Goal: Navigation & Orientation: Find specific page/section

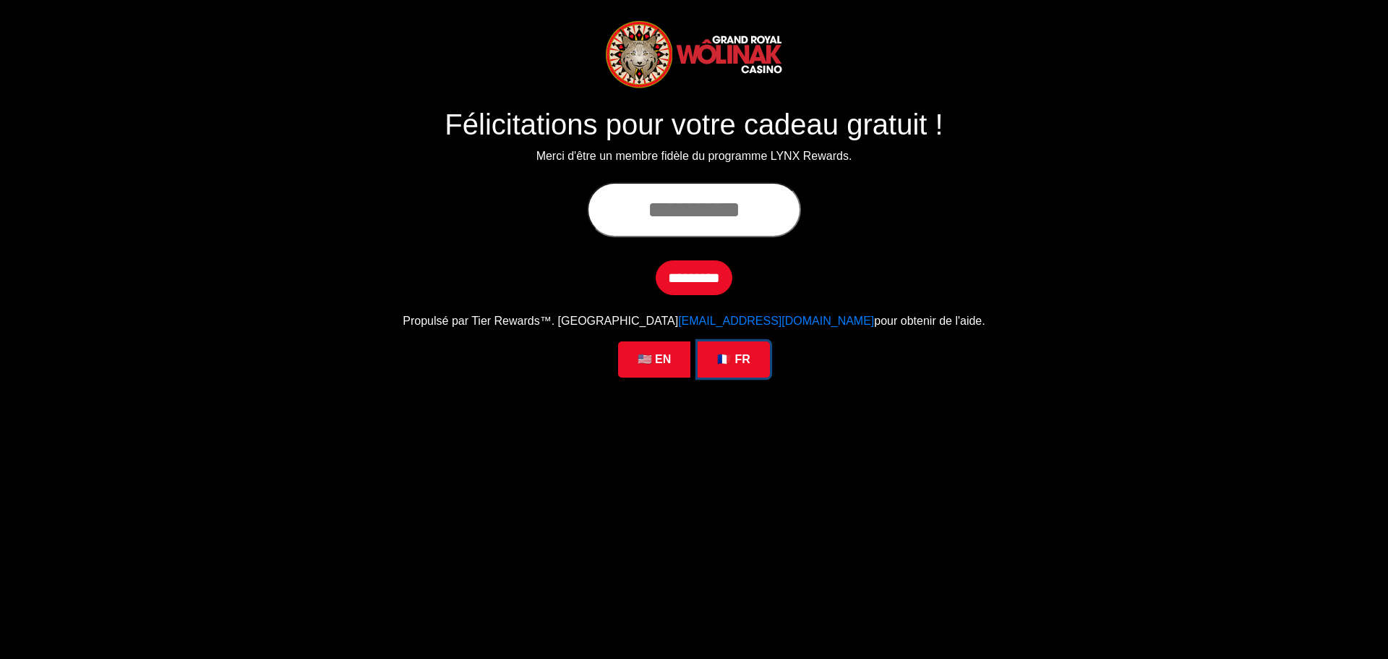
click at [722, 361] on link "🇫🇷 FR" at bounding box center [734, 359] width 72 height 36
click at [667, 359] on link "🇺🇸 EN" at bounding box center [654, 359] width 72 height 36
click at [709, 356] on link "🇫🇷 FR" at bounding box center [734, 359] width 72 height 36
click at [663, 357] on link "🇺🇸 EN" at bounding box center [654, 359] width 72 height 36
click at [718, 356] on link "🇫🇷 FR" at bounding box center [734, 359] width 72 height 36
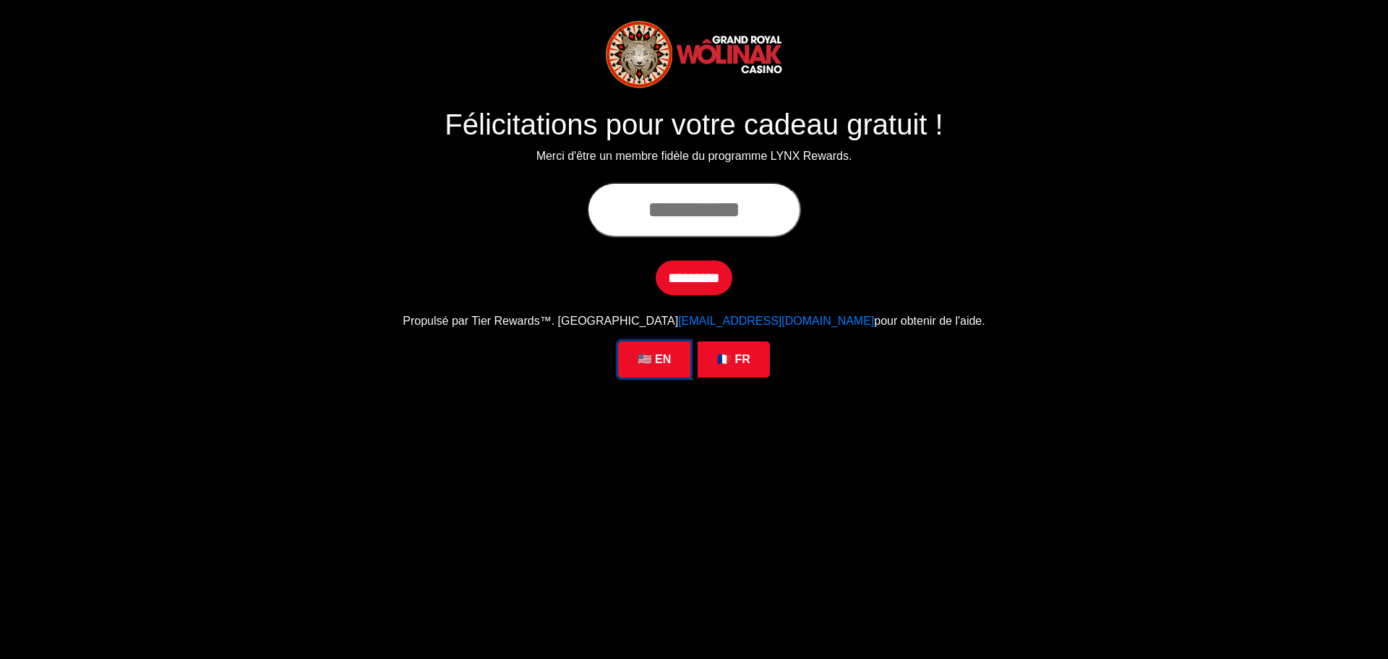
click at [677, 357] on link "🇺🇸 EN" at bounding box center [654, 359] width 72 height 36
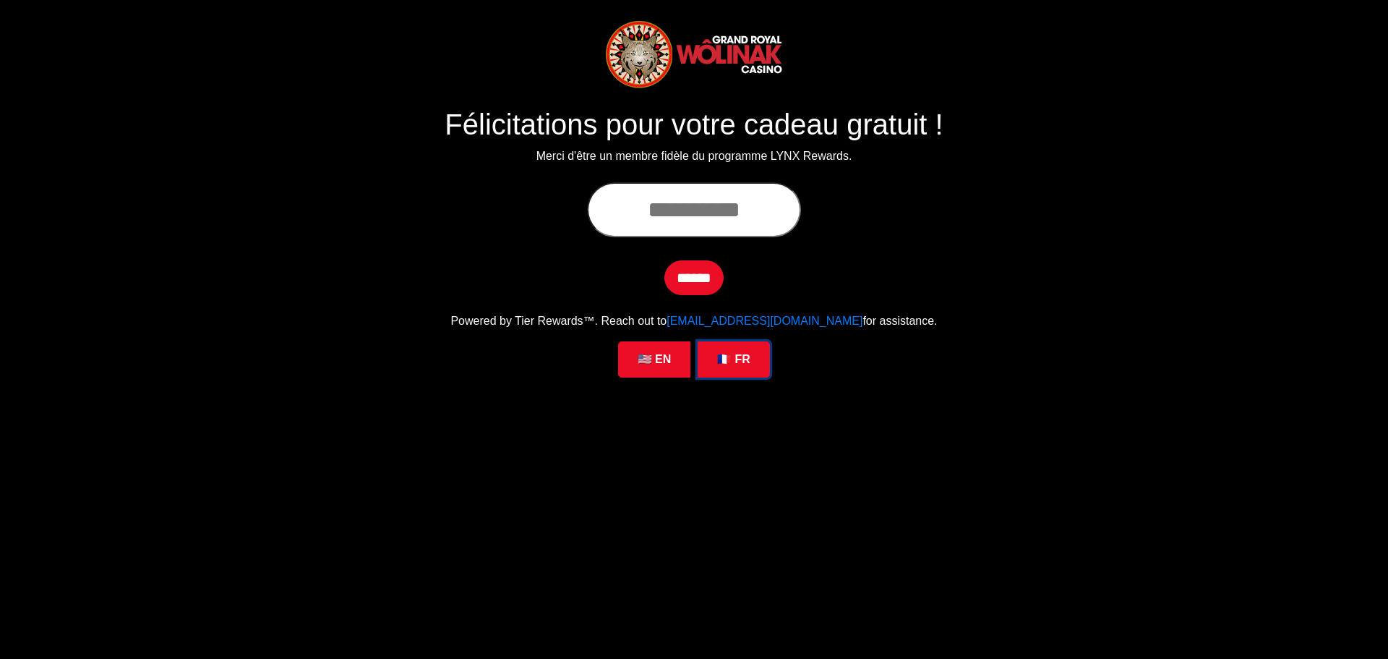
click at [714, 355] on link "🇫🇷 FR" at bounding box center [734, 359] width 72 height 36
